Goal: Check status: Check status

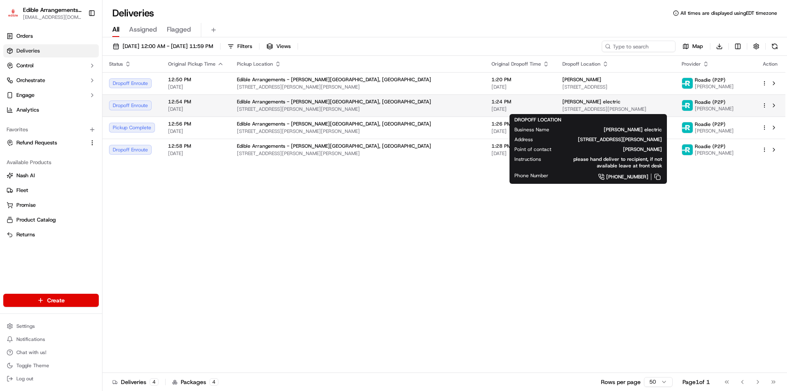
click at [562, 110] on span "[STREET_ADDRESS][PERSON_NAME]" at bounding box center [615, 109] width 106 height 7
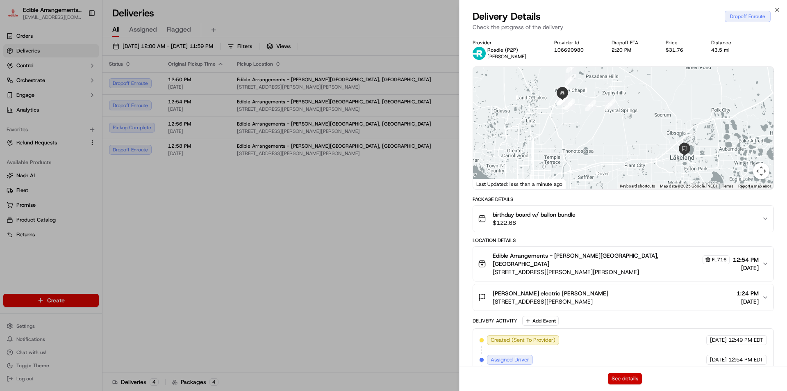
click at [629, 379] on button "See details" at bounding box center [625, 378] width 34 height 11
